Goal: Information Seeking & Learning: Learn about a topic

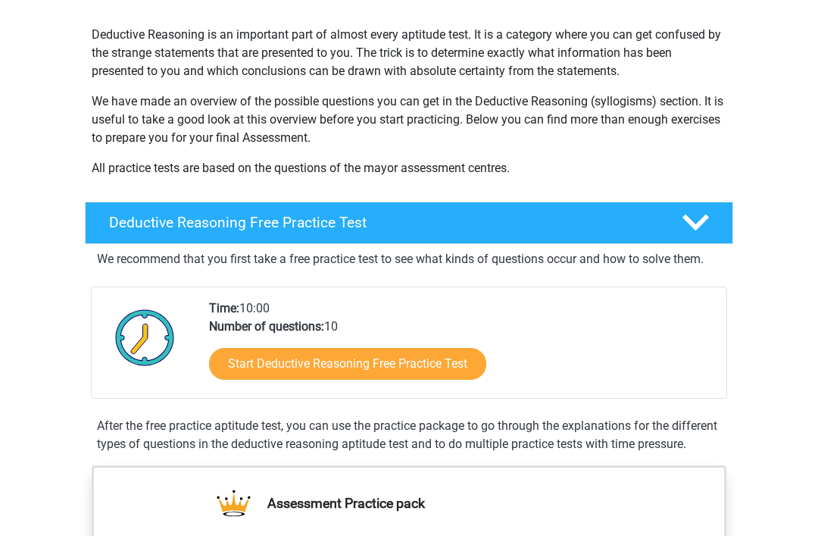
click at [480, 364] on link "Start Deductive Reasoning Free Practice Test" at bounding box center [347, 365] width 277 height 32
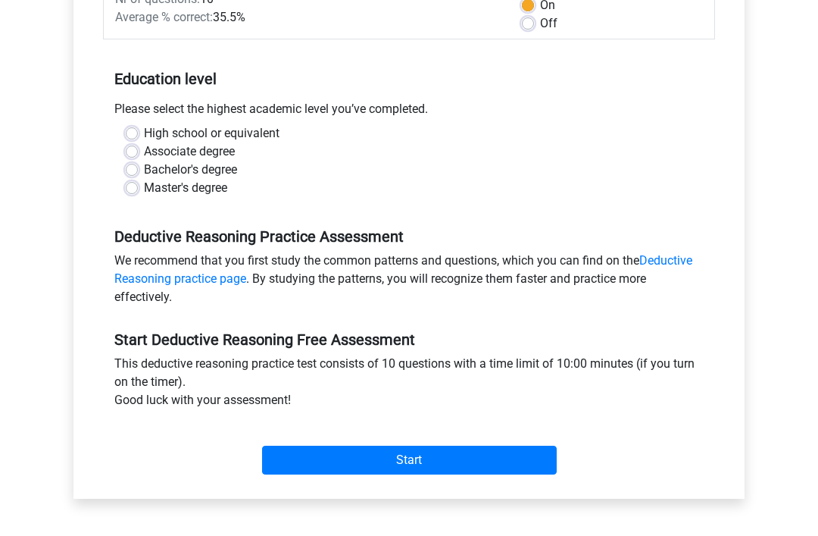
scroll to position [253, 0]
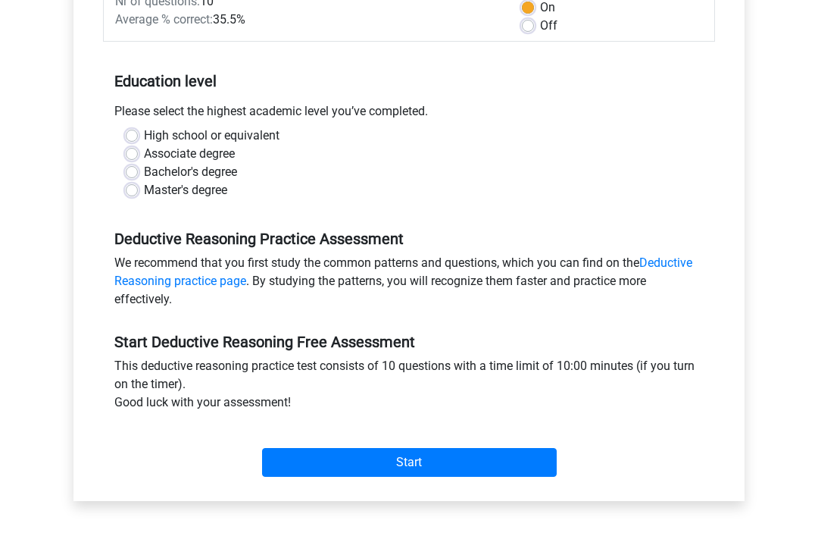
click at [503, 462] on input "Start" at bounding box center [409, 463] width 295 height 29
click at [144, 134] on label "High school or equivalent" at bounding box center [212, 136] width 136 height 18
click at [131, 134] on input "High school or equivalent" at bounding box center [132, 134] width 12 height 15
radio input "true"
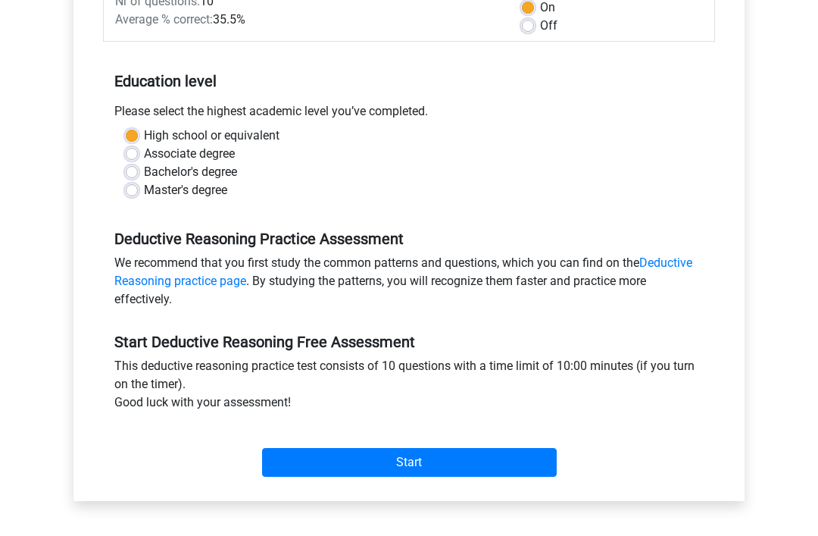
click at [507, 468] on input "Start" at bounding box center [409, 462] width 295 height 29
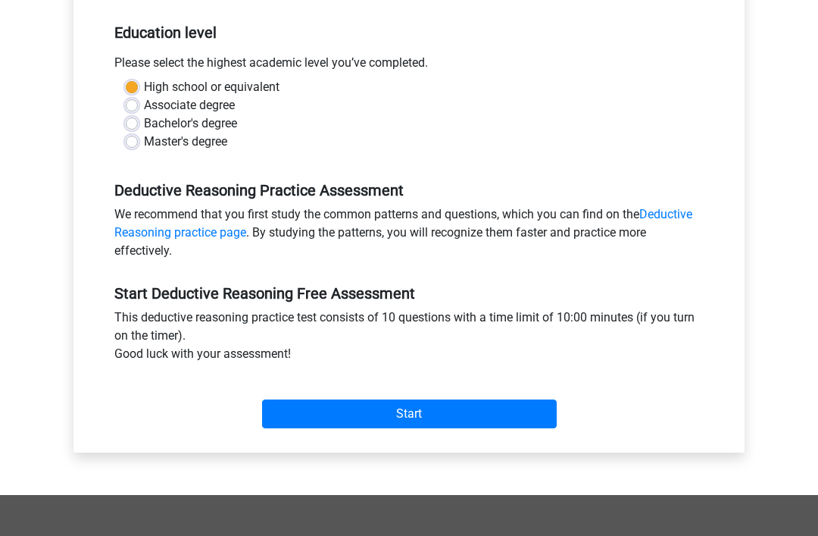
click at [509, 413] on input "Start" at bounding box center [409, 413] width 295 height 29
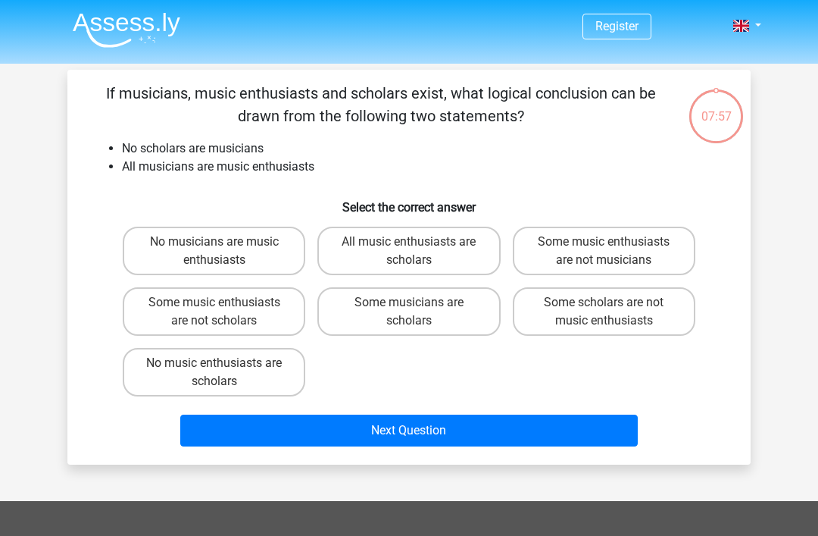
click at [635, 300] on label "Some scholars are not music enthusiasts" at bounding box center [604, 311] width 183 height 49
click at [614, 302] on input "Some scholars are not music enthusiasts" at bounding box center [609, 307] width 10 height 10
radio input "true"
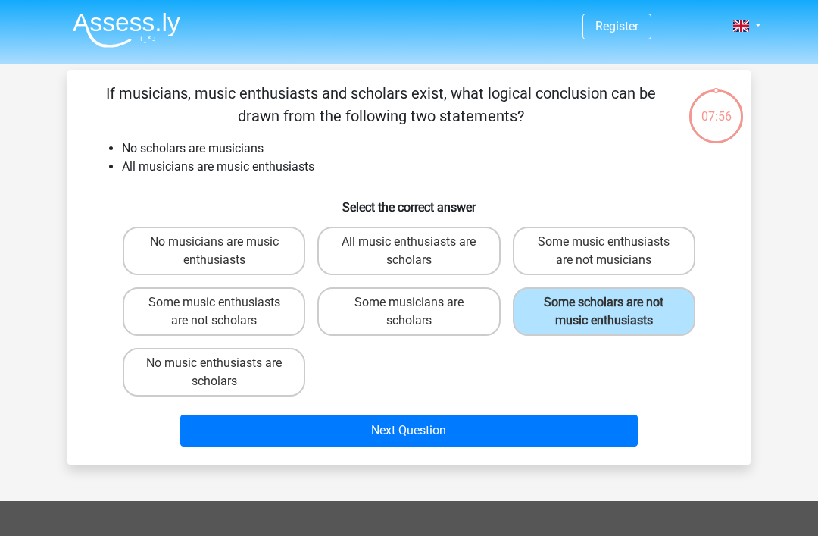
click at [160, 307] on label "Some music enthusiasts are not scholars" at bounding box center [214, 311] width 183 height 49
click at [214, 307] on input "Some music enthusiasts are not scholars" at bounding box center [219, 307] width 10 height 10
radio input "true"
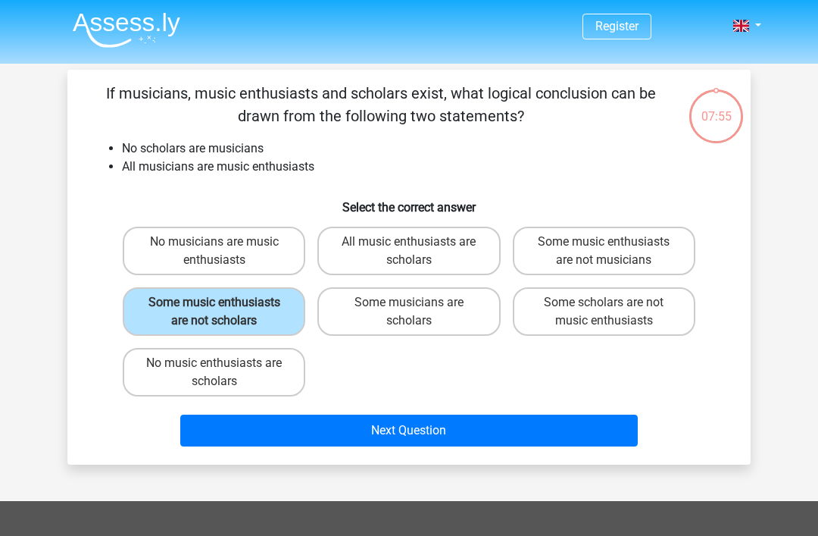
click at [554, 418] on button "Next Question" at bounding box center [409, 431] width 458 height 32
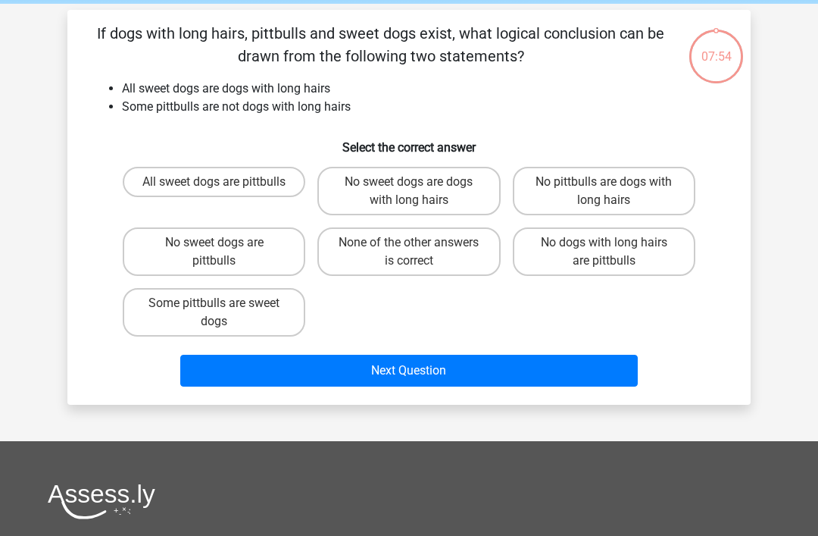
scroll to position [70, 0]
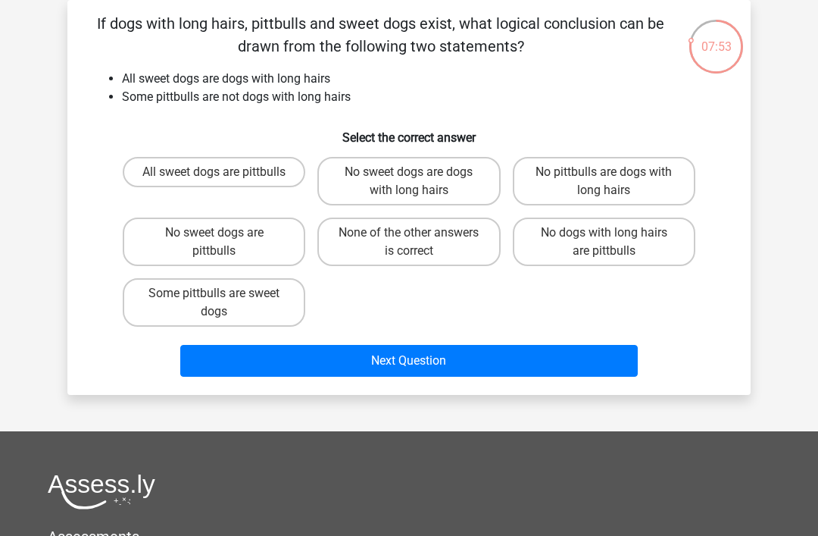
click at [169, 293] on label "Some pittbulls are sweet dogs" at bounding box center [214, 302] width 183 height 49
click at [214, 293] on input "Some pittbulls are sweet dogs" at bounding box center [219, 298] width 10 height 10
radio input "true"
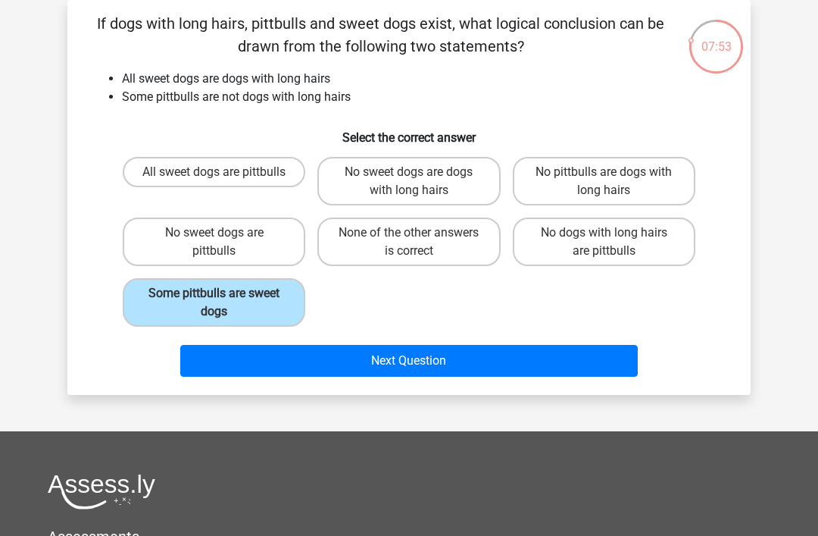
click at [573, 361] on button "Next Question" at bounding box center [409, 361] width 458 height 32
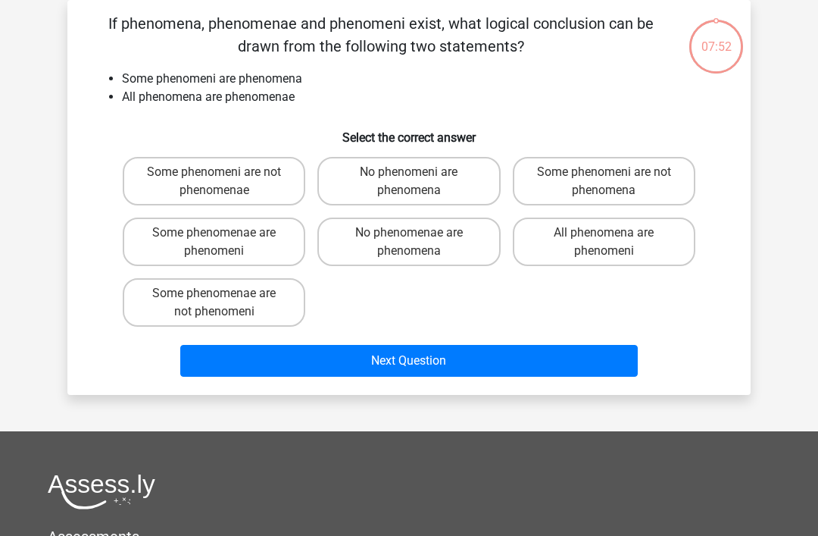
click at [576, 375] on button "Next Question" at bounding box center [409, 361] width 458 height 32
click at [182, 297] on label "Some phenomenae are not phenomeni" at bounding box center [214, 302] width 183 height 49
click at [214, 297] on input "Some phenomenae are not phenomeni" at bounding box center [219, 298] width 10 height 10
radio input "true"
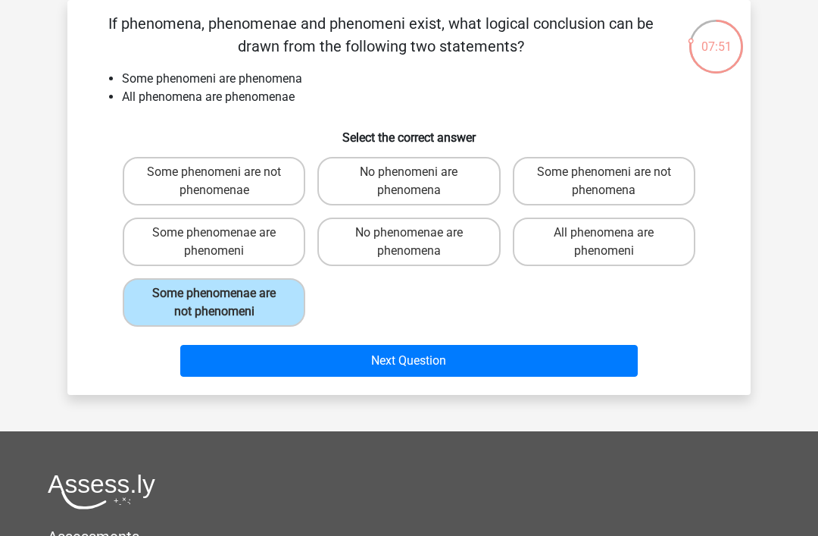
click at [576, 373] on button "Next Question" at bounding box center [409, 361] width 458 height 32
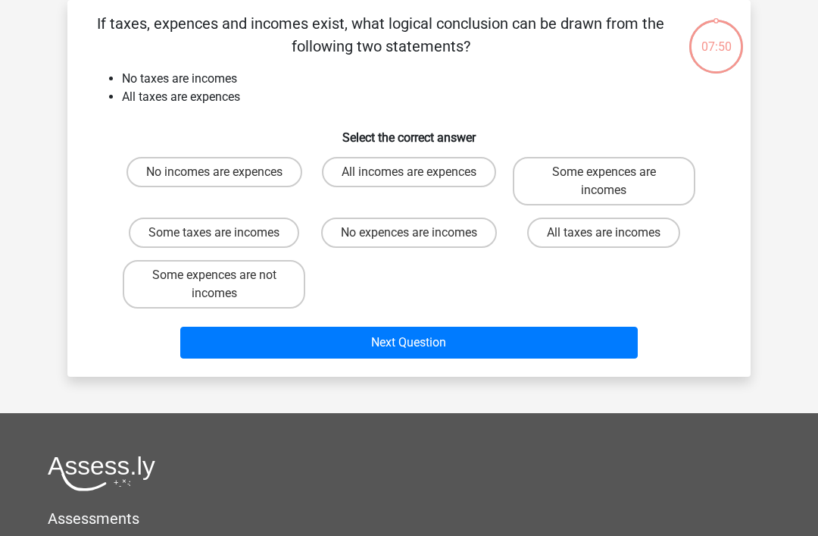
click at [184, 298] on label "Some expences are not incomes" at bounding box center [214, 284] width 183 height 49
click at [214, 285] on input "Some expences are not incomes" at bounding box center [219, 280] width 10 height 10
radio input "true"
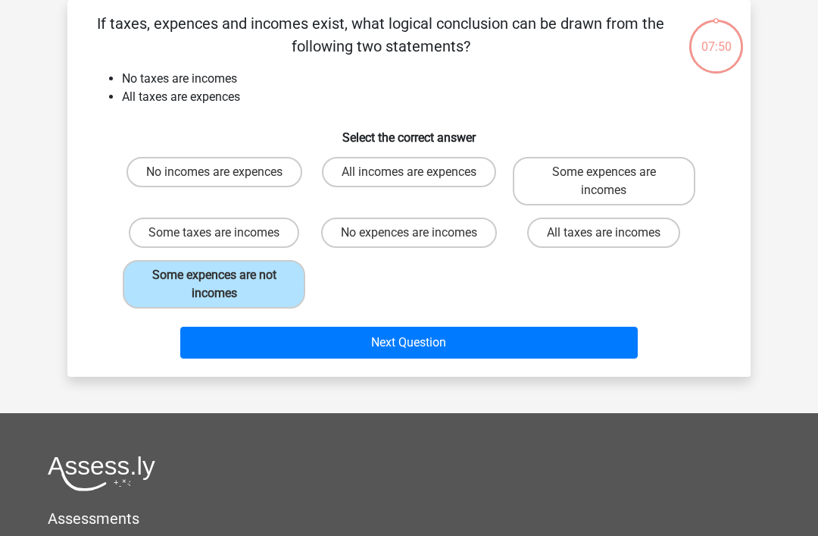
click at [184, 298] on label "Some expences are not incomes" at bounding box center [214, 284] width 183 height 49
click at [214, 285] on input "Some expences are not incomes" at bounding box center [219, 280] width 10 height 10
click at [183, 297] on label "Some expences are not incomes" at bounding box center [214, 284] width 183 height 49
click at [214, 285] on input "Some expences are not incomes" at bounding box center [219, 280] width 10 height 10
click at [180, 295] on label "Some expences are not incomes" at bounding box center [214, 284] width 183 height 49
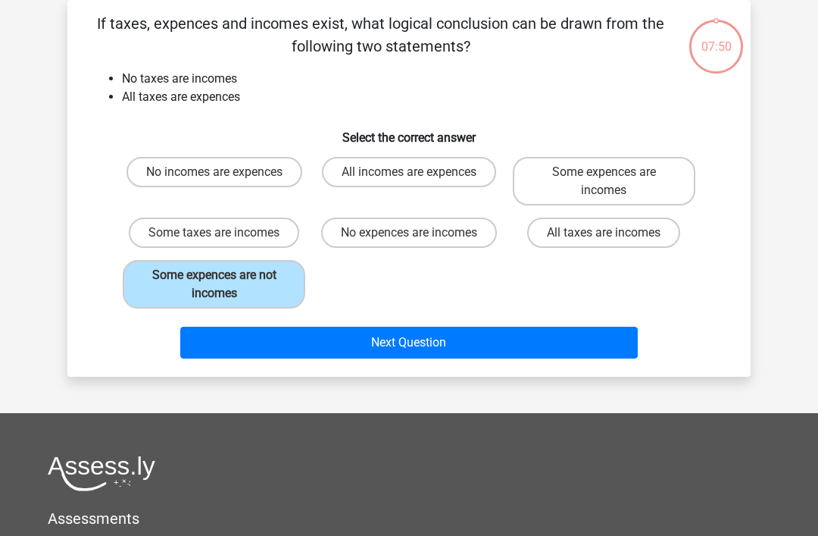
click at [214, 285] on input "Some expences are not incomes" at bounding box center [219, 280] width 10 height 10
click at [581, 353] on button "Next Question" at bounding box center [409, 343] width 458 height 32
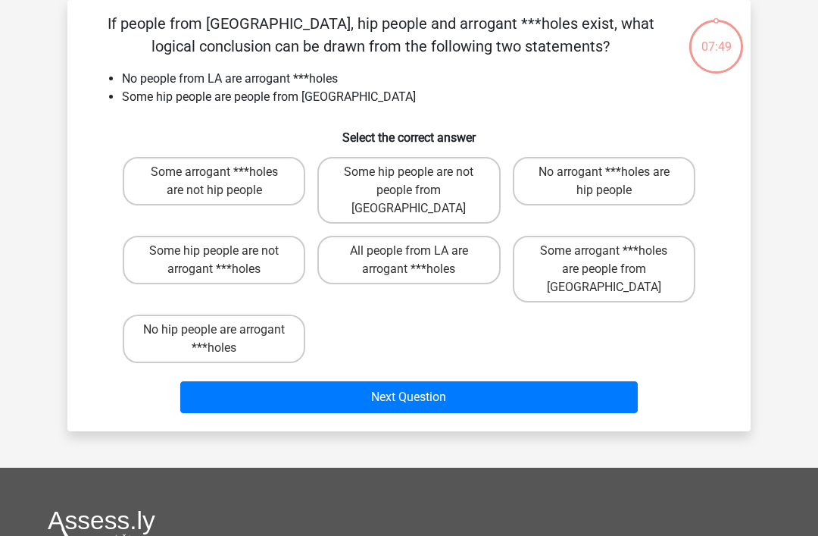
click at [580, 381] on button "Next Question" at bounding box center [409, 397] width 458 height 32
click at [186, 314] on label "No hip people are arrogant ***holes" at bounding box center [214, 338] width 183 height 49
click at [214, 330] on input "No hip people are arrogant ***holes" at bounding box center [219, 335] width 10 height 10
radio input "true"
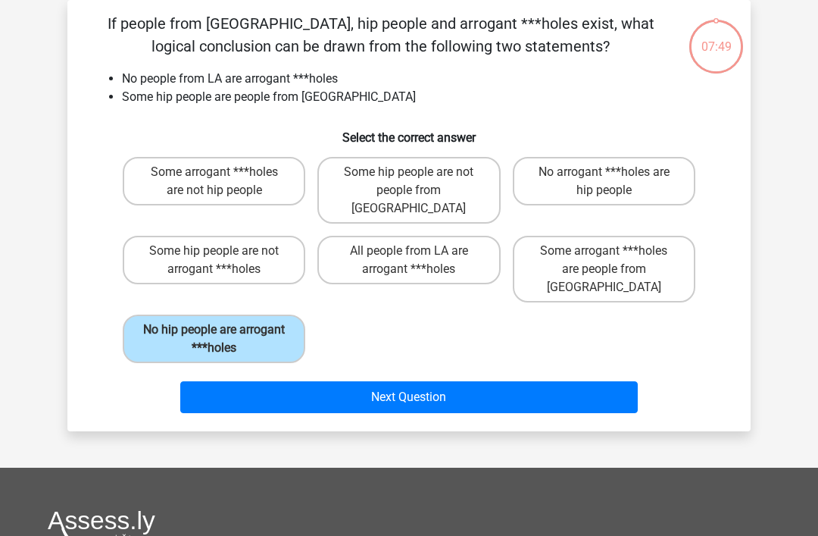
click at [187, 314] on label "No hip people are arrogant ***holes" at bounding box center [214, 338] width 183 height 49
click at [214, 330] on input "No hip people are arrogant ***holes" at bounding box center [219, 335] width 10 height 10
click at [580, 381] on button "Next Question" at bounding box center [409, 397] width 458 height 32
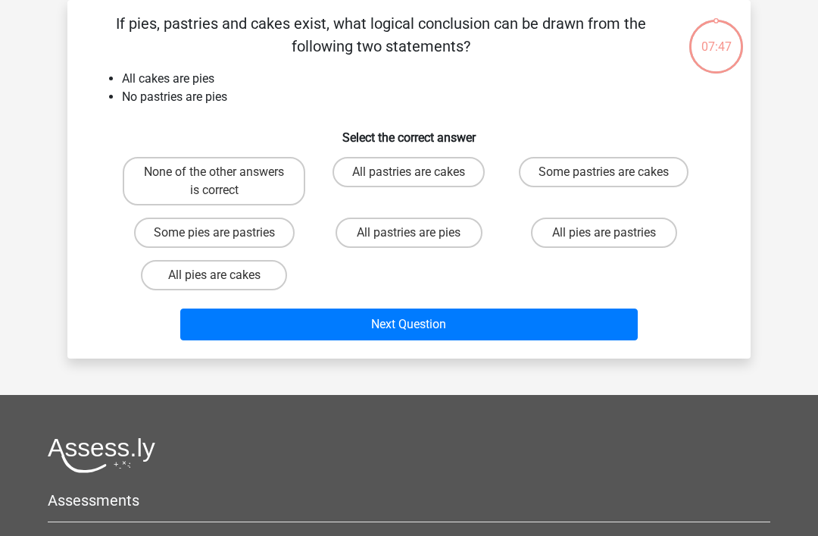
click at [166, 302] on div "Next Question" at bounding box center [409, 321] width 635 height 50
click at [167, 301] on div "Next Question" at bounding box center [409, 321] width 635 height 50
click at [586, 350] on div "If pies, pastries and cakes exist, what logical conclusion can be drawn from th…" at bounding box center [409, 179] width 684 height 358
click at [585, 340] on button "Next Question" at bounding box center [409, 324] width 458 height 32
click at [595, 340] on button "Next Question" at bounding box center [409, 324] width 458 height 32
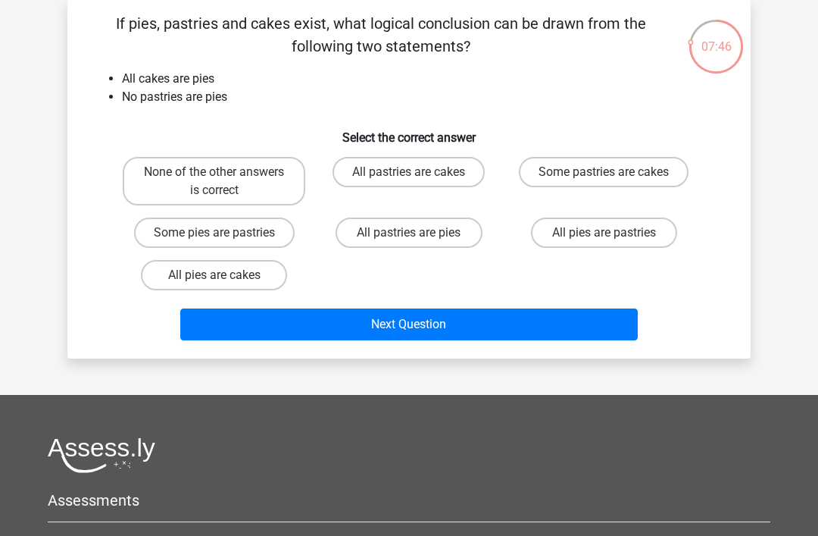
click at [182, 279] on label "All pies are cakes" at bounding box center [214, 275] width 146 height 30
click at [214, 279] on input "All pies are cakes" at bounding box center [219, 280] width 10 height 10
radio input "true"
click at [600, 327] on button "Next Question" at bounding box center [409, 324] width 458 height 32
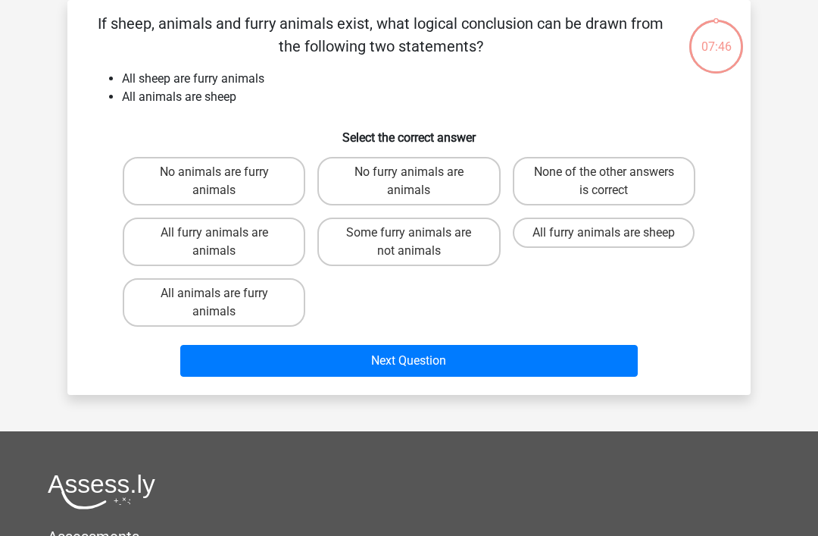
click at [196, 280] on label "All animals are furry animals" at bounding box center [214, 302] width 183 height 49
click at [214, 293] on input "All animals are furry animals" at bounding box center [219, 298] width 10 height 10
radio input "true"
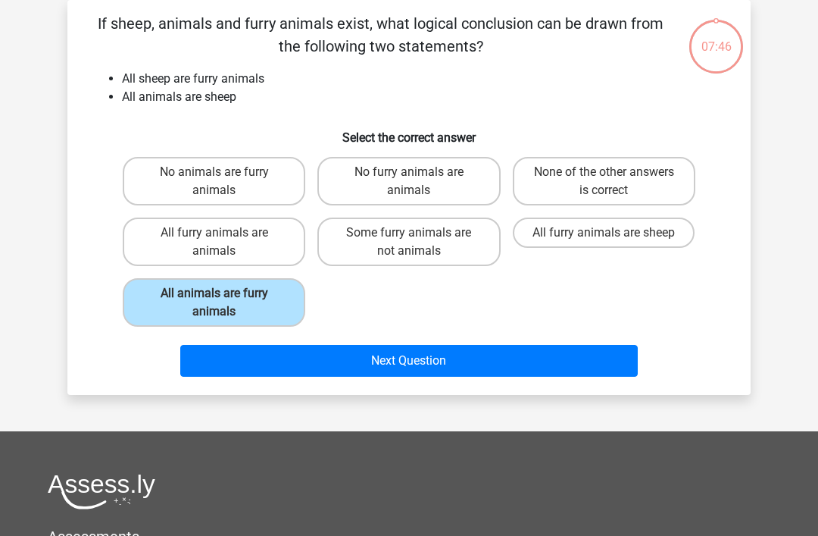
click at [591, 341] on div "Next Question" at bounding box center [409, 358] width 635 height 50
click at [583, 361] on button "Next Question" at bounding box center [409, 361] width 458 height 32
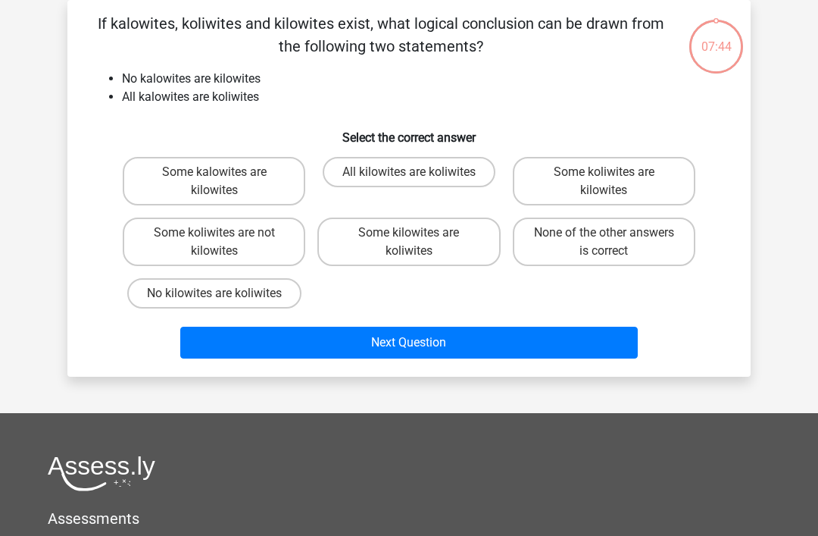
click at [198, 296] on label "No kilowites are koliwites" at bounding box center [214, 293] width 174 height 30
click at [214, 296] on input "No kilowites are koliwites" at bounding box center [219, 298] width 10 height 10
radio input "true"
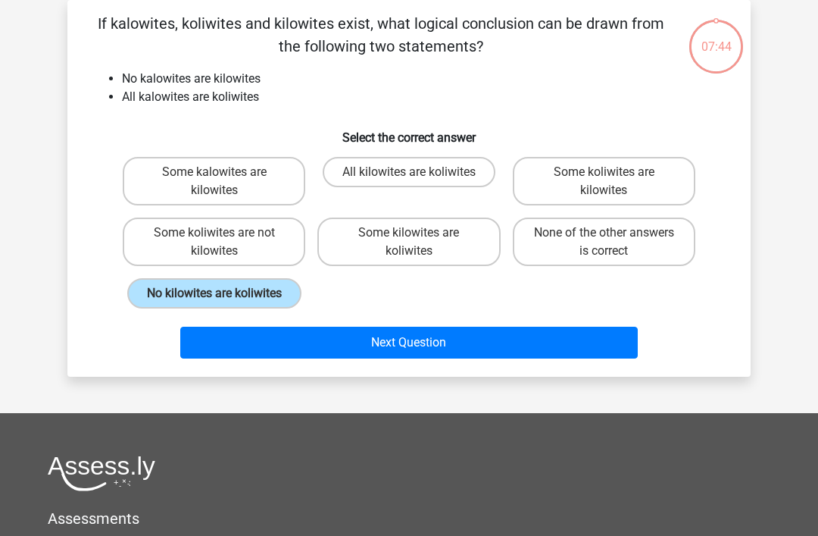
click at [584, 355] on button "Next Question" at bounding box center [409, 343] width 458 height 32
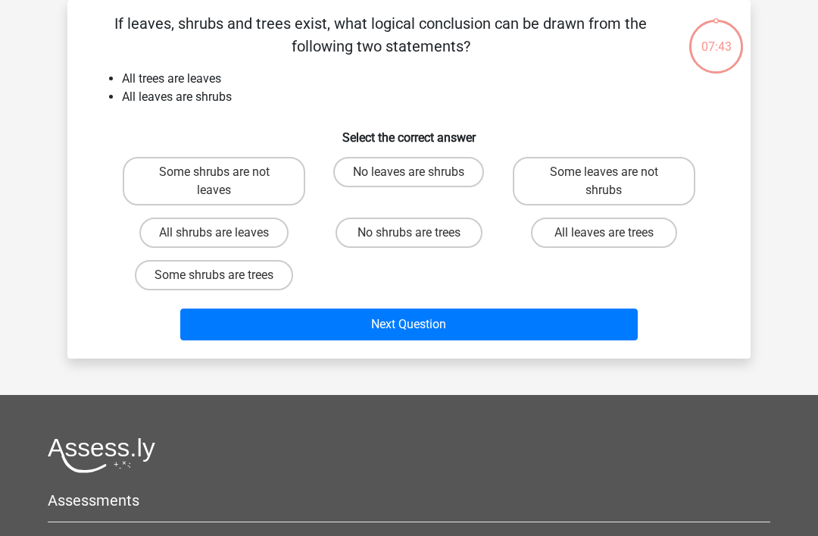
click at [177, 280] on label "Some shrubs are trees" at bounding box center [214, 275] width 158 height 30
click at [214, 280] on input "Some shrubs are trees" at bounding box center [219, 280] width 10 height 10
radio input "true"
click at [589, 333] on button "Next Question" at bounding box center [409, 324] width 458 height 32
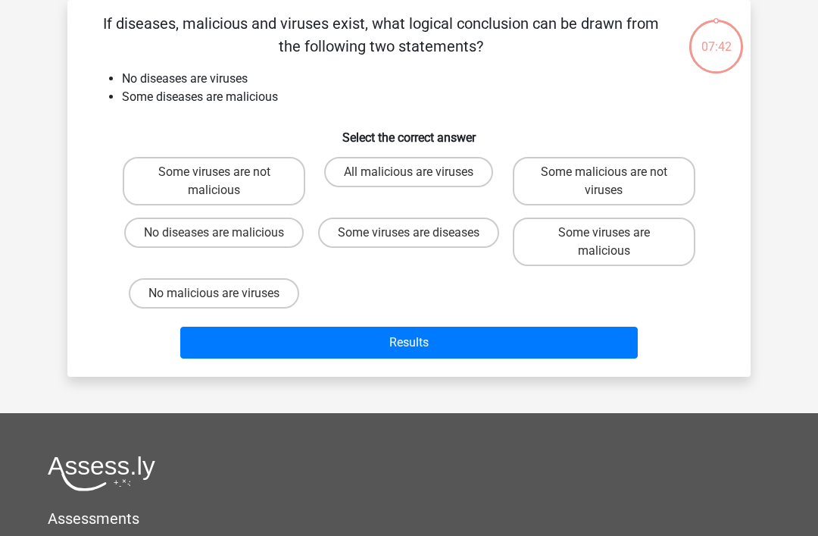
click at [180, 292] on label "No malicious are viruses" at bounding box center [214, 293] width 171 height 30
click at [214, 293] on input "No malicious are viruses" at bounding box center [219, 298] width 10 height 10
radio input "true"
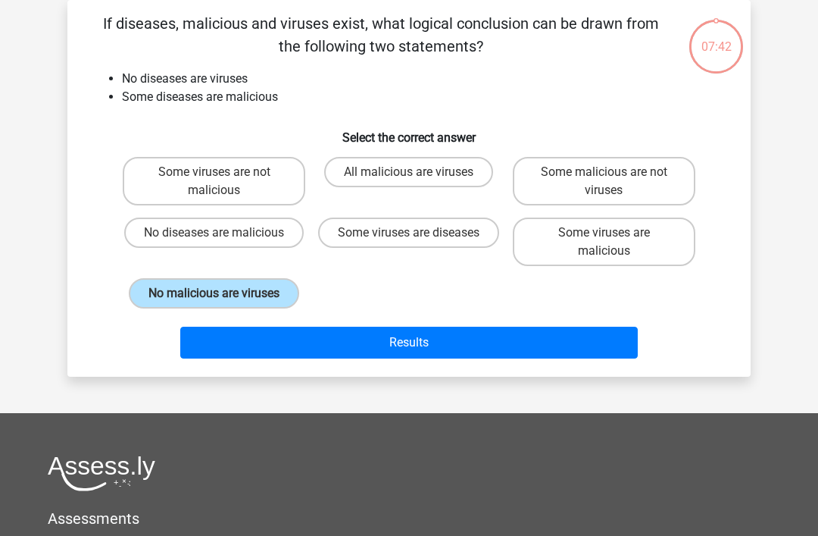
click at [589, 342] on button "Results" at bounding box center [409, 343] width 458 height 32
